Goal: Transaction & Acquisition: Purchase product/service

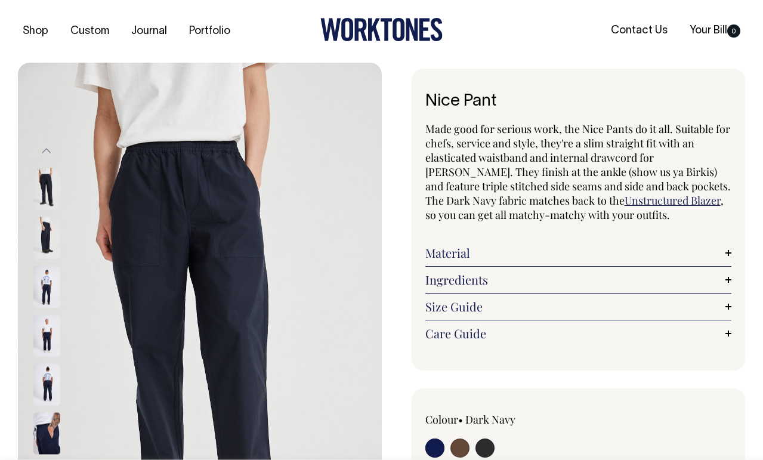
click at [492, 310] on link "Size Guide" at bounding box center [578, 307] width 307 height 14
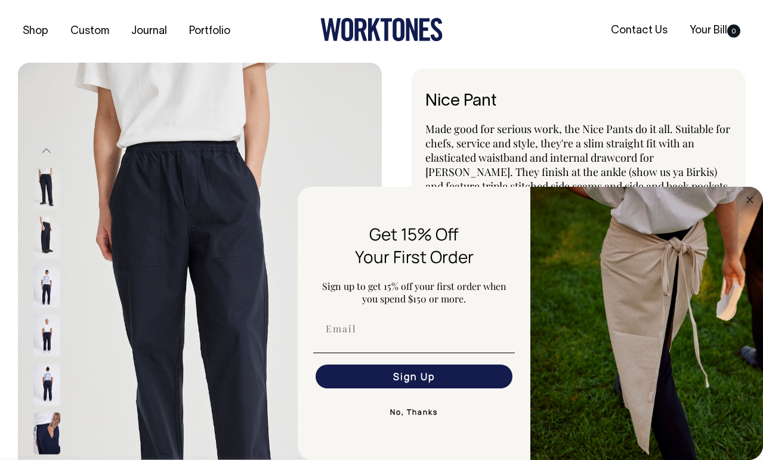
click at [422, 416] on button "No, Thanks" at bounding box center [414, 412] width 202 height 24
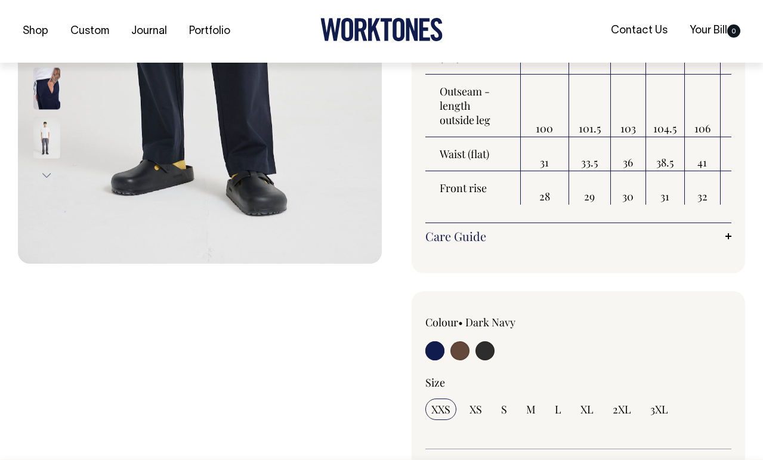
scroll to position [346, 0]
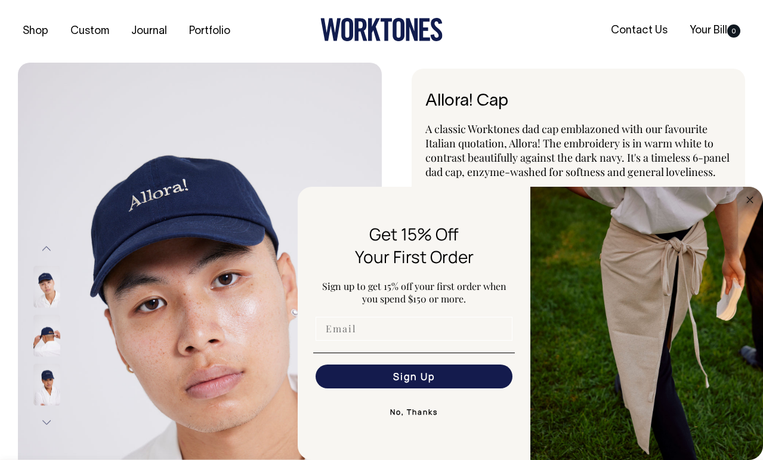
click at [384, 334] on input "Email" at bounding box center [414, 329] width 197 height 24
type input "john@thefigtreeki.com.au"
click at [414, 383] on button "Sign Up" at bounding box center [414, 377] width 197 height 24
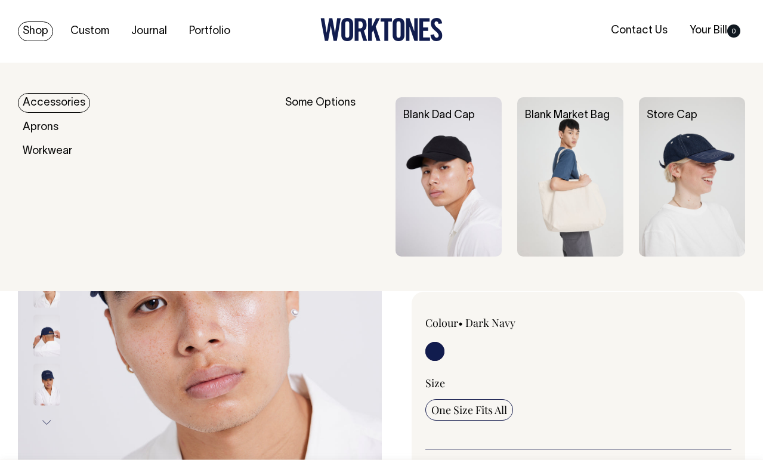
click at [49, 103] on link "Accessories" at bounding box center [54, 103] width 72 height 20
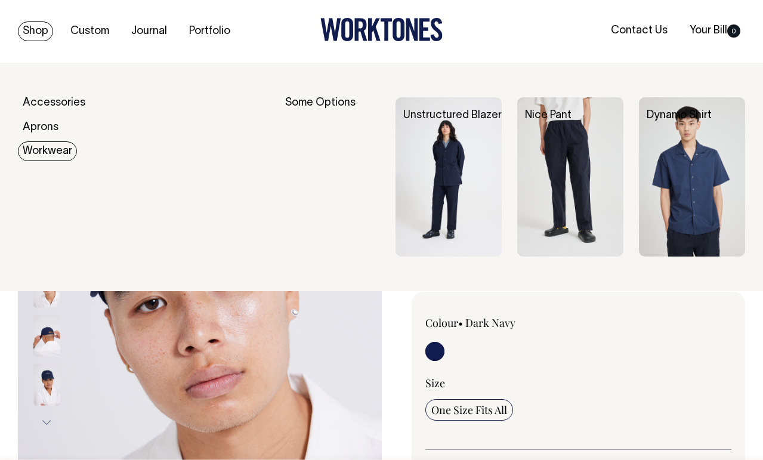
click at [46, 150] on link "Workwear" at bounding box center [47, 151] width 59 height 20
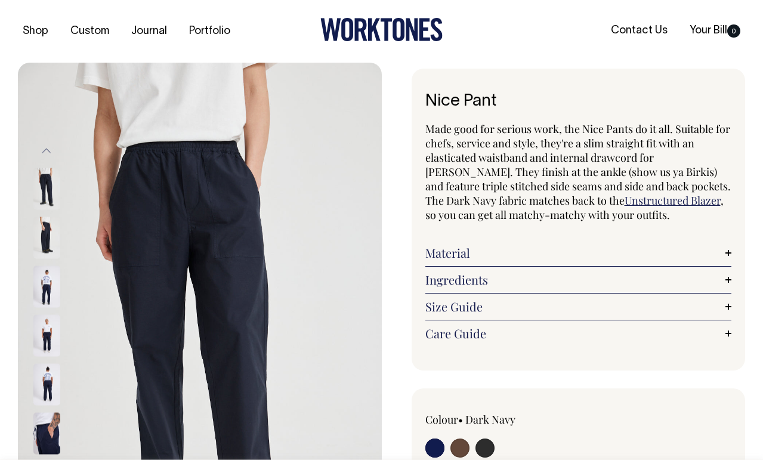
click at [459, 449] on input "radio" at bounding box center [460, 448] width 19 height 19
radio input "true"
radio input "false"
select select "Chocolate"
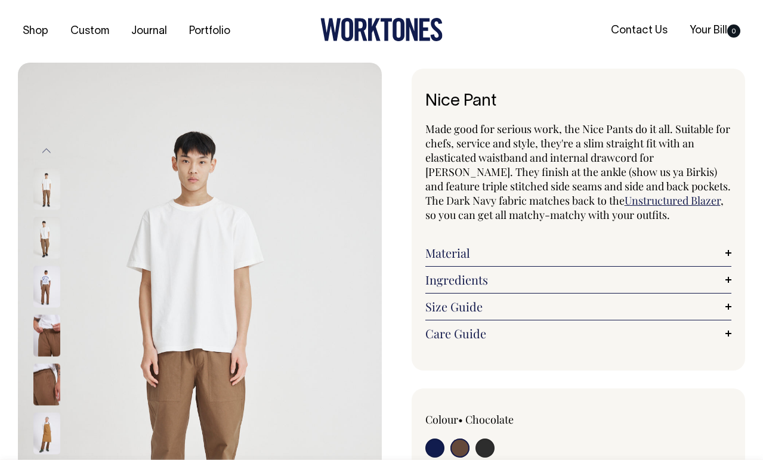
click at [484, 449] on input "radio" at bounding box center [485, 448] width 19 height 19
radio input "true"
select select "Charcoal"
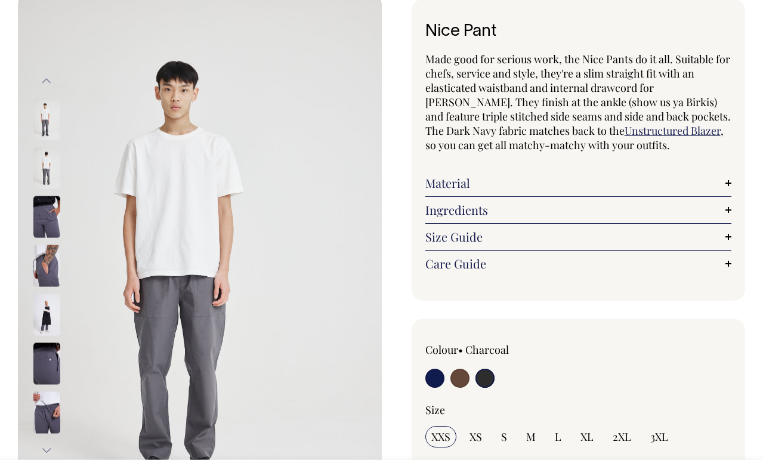
scroll to position [70, 0]
click at [437, 372] on input "radio" at bounding box center [434, 377] width 19 height 19
radio input "true"
select select "Dark Navy"
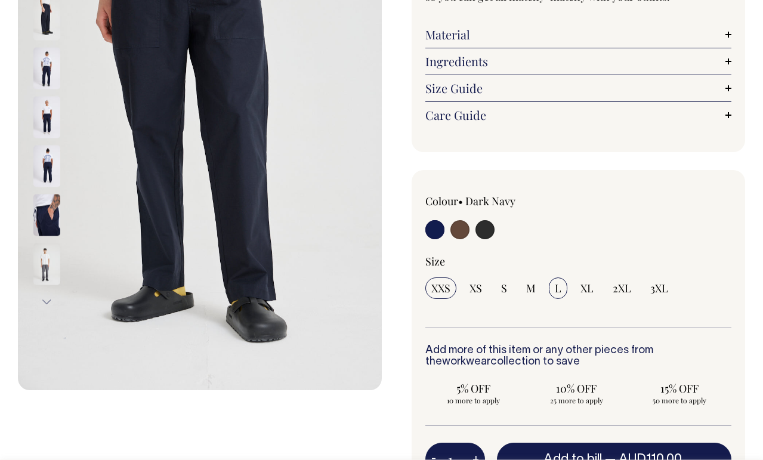
scroll to position [219, 0]
click at [578, 289] on input "XL" at bounding box center [587, 287] width 25 height 21
radio input "true"
select select "XL"
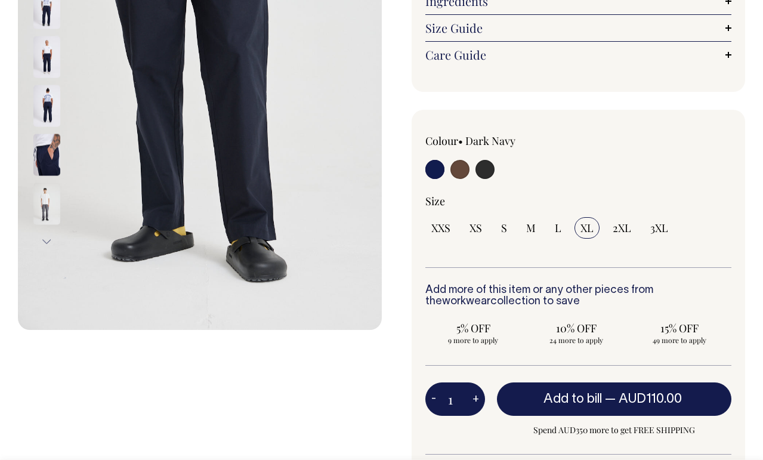
scroll to position [279, 0]
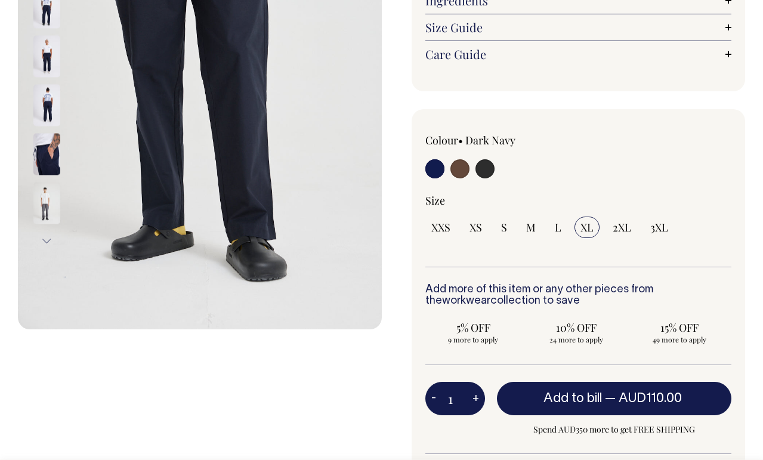
click at [476, 399] on button "+" at bounding box center [476, 399] width 18 height 24
type input "2"
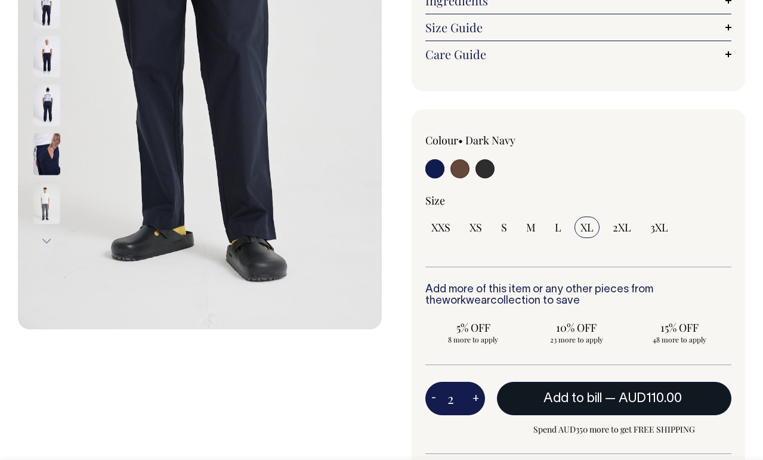
click at [556, 401] on span "Add to bill" at bounding box center [573, 399] width 58 height 12
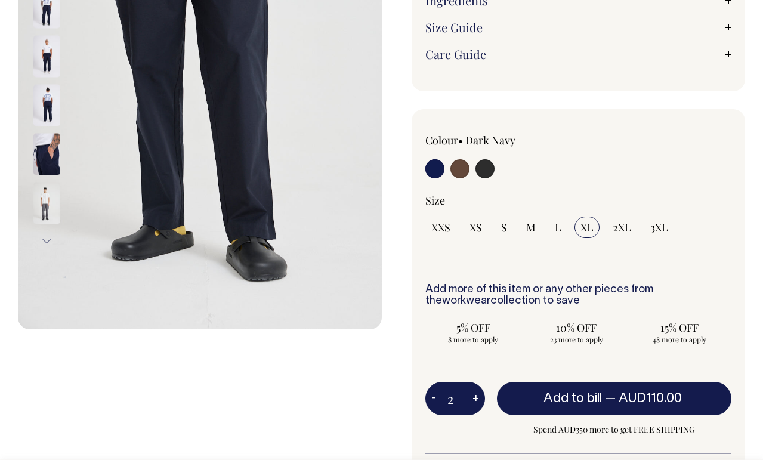
type input "1"
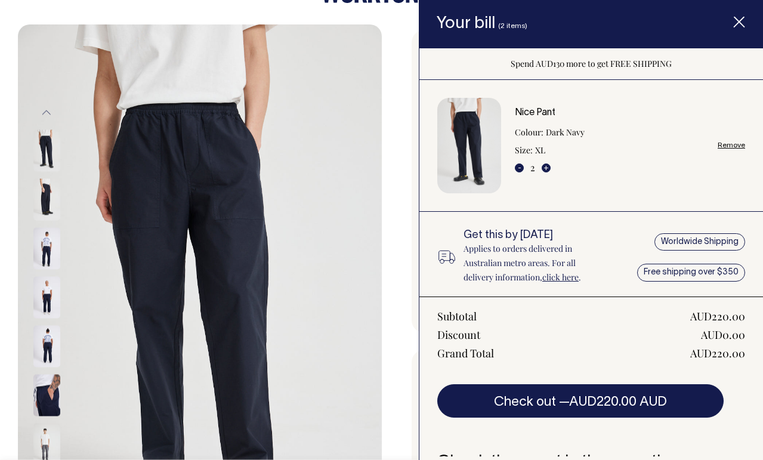
scroll to position [0, 0]
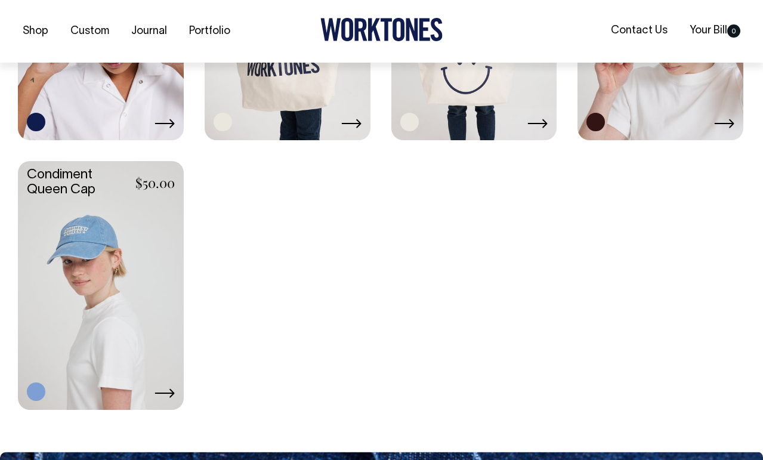
scroll to position [1007, 0]
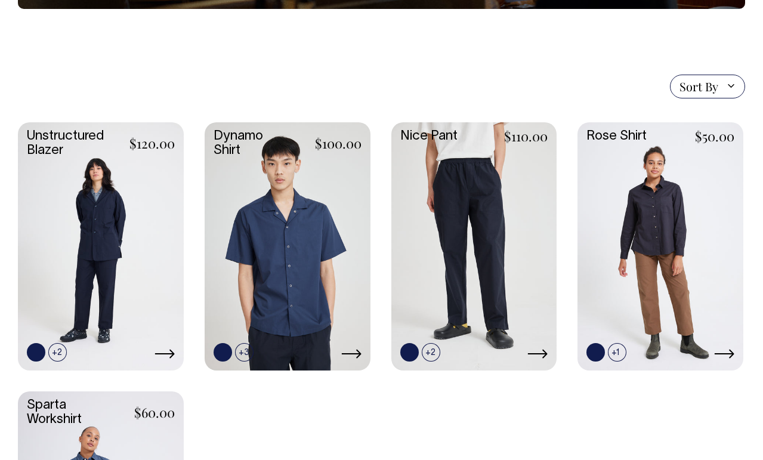
scroll to position [270, 0]
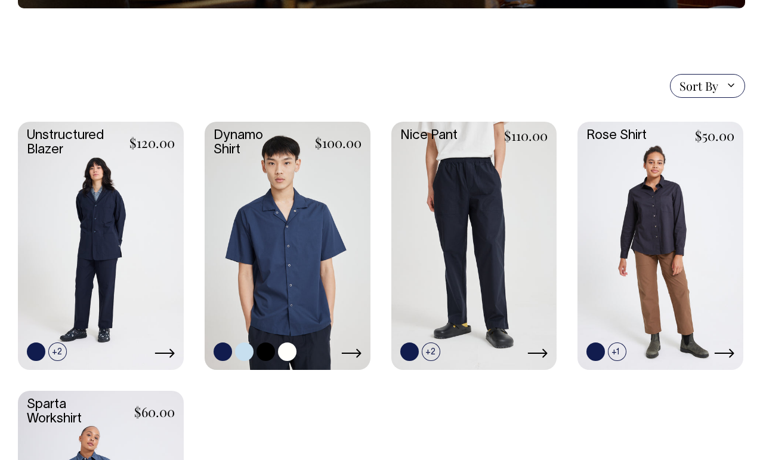
click at [245, 352] on link at bounding box center [244, 352] width 18 height 18
click at [106, 229] on link at bounding box center [101, 245] width 166 height 246
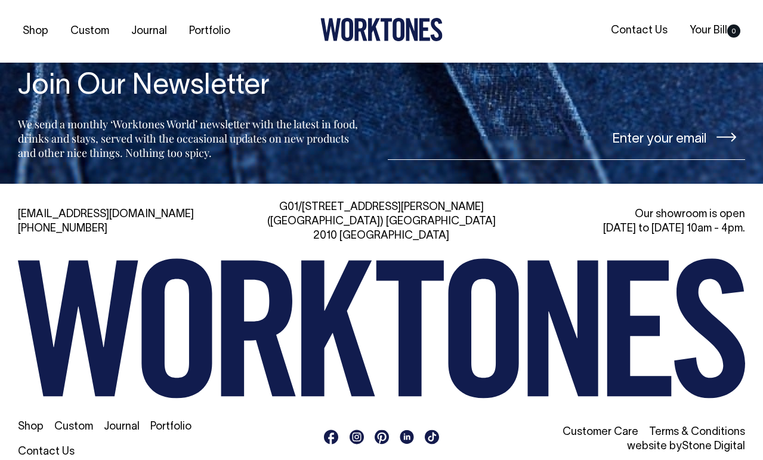
scroll to position [1030, 0]
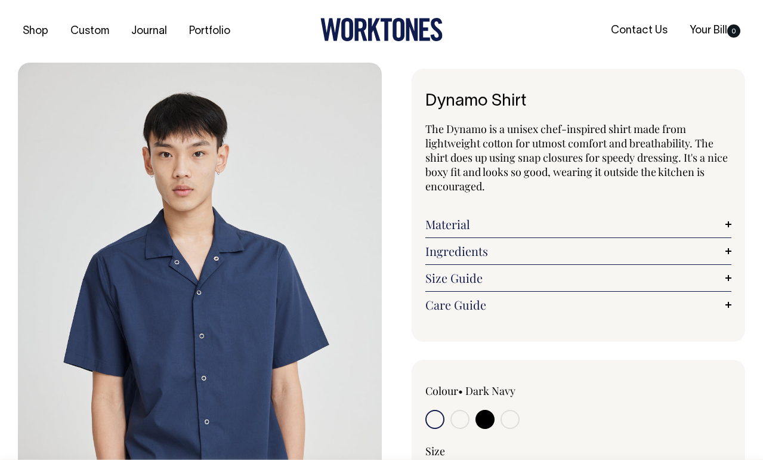
radio input "true"
select select "True Blue"
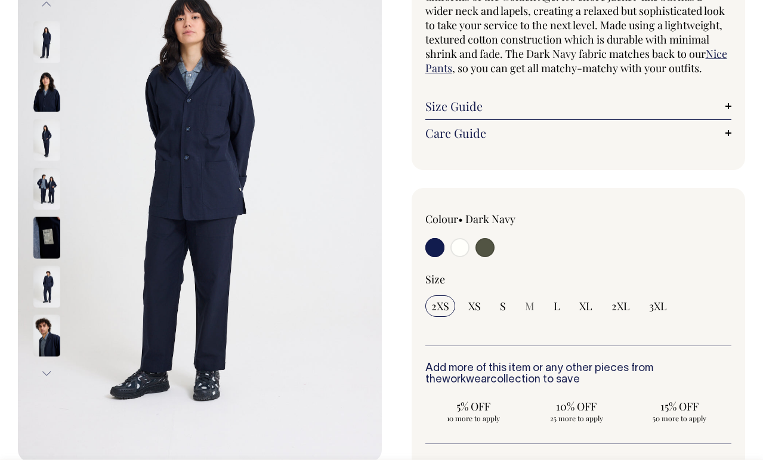
scroll to position [147, 0]
